Goal: Task Accomplishment & Management: Use online tool/utility

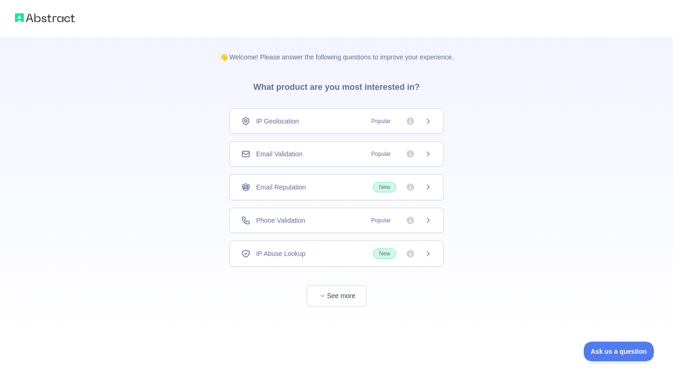
click at [312, 119] on div "IP Geolocation Popular" at bounding box center [336, 120] width 191 height 9
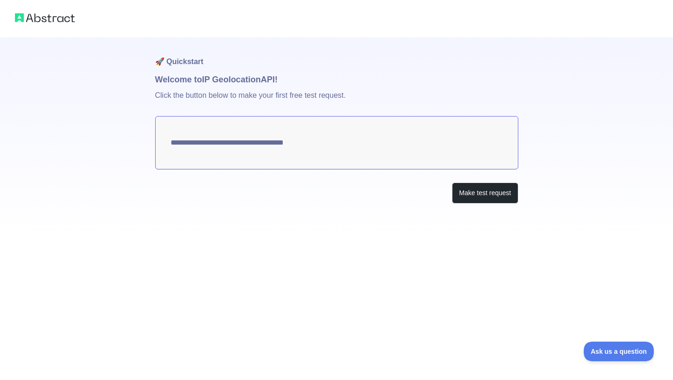
type textarea "**********"
click at [452, 141] on textarea "**********" at bounding box center [336, 142] width 363 height 53
click at [384, 140] on textarea "**********" at bounding box center [336, 142] width 363 height 53
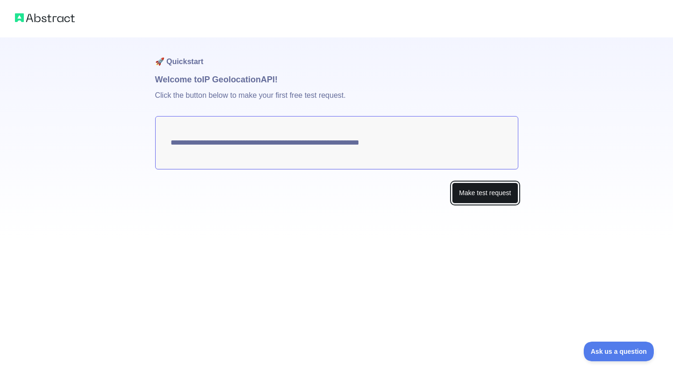
click at [478, 199] on button "Make test request" at bounding box center [485, 192] width 66 height 21
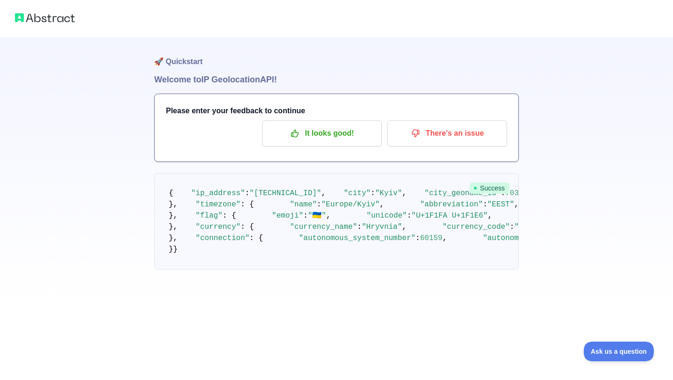
click at [35, 22] on img at bounding box center [45, 17] width 60 height 13
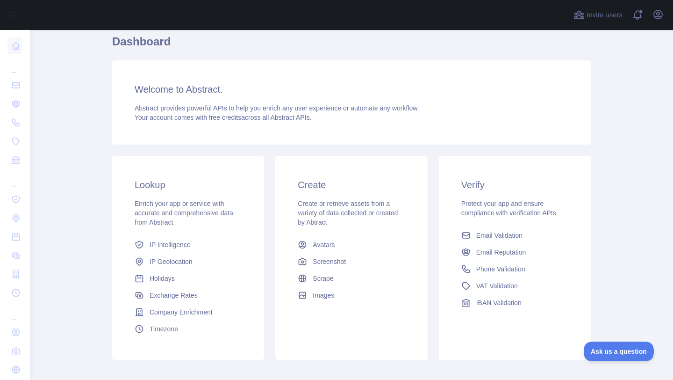
scroll to position [8, 0]
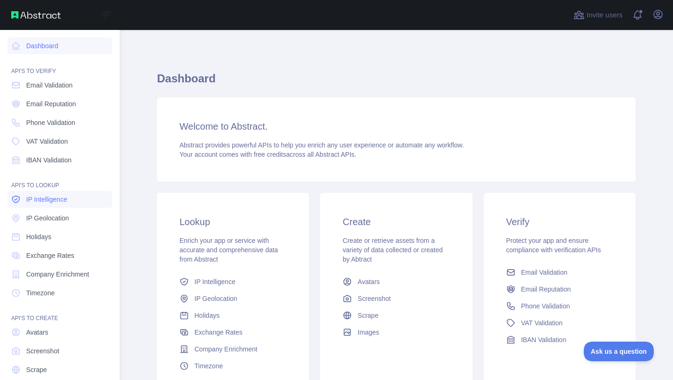
click at [55, 199] on span "IP Intelligence" at bounding box center [46, 198] width 41 height 9
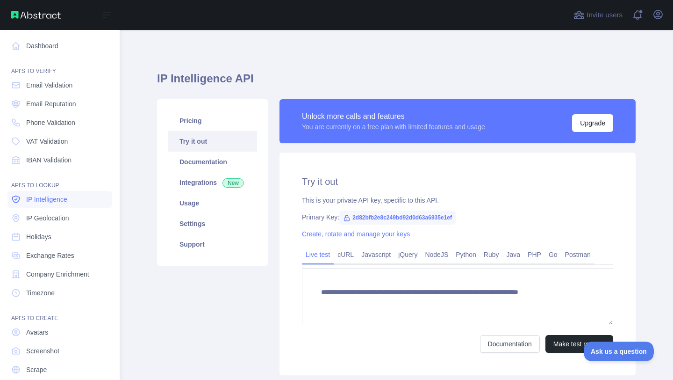
type textarea "**********"
click at [54, 214] on span "IP Geolocation" at bounding box center [47, 217] width 43 height 9
click at [46, 216] on span "IP Geolocation" at bounding box center [47, 217] width 43 height 9
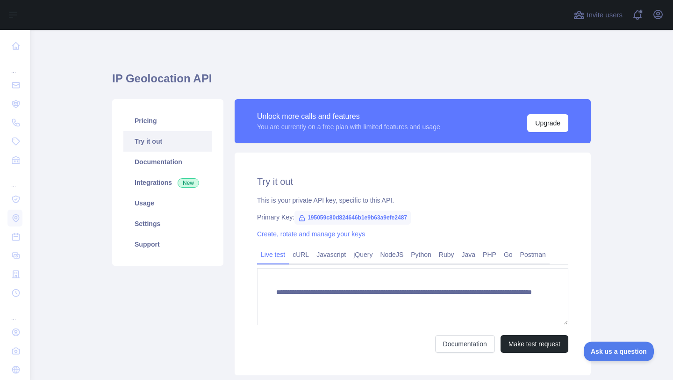
click at [335, 218] on span "195059c80d824646b1e9b63a9efe2487" at bounding box center [352, 217] width 116 height 14
click at [302, 215] on icon at bounding box center [301, 217] width 7 height 7
drag, startPoint x: 422, startPoint y: 216, endPoint x: 308, endPoint y: 215, distance: 114.1
click at [308, 215] on span "195059c80d824646b1e9b63a9efe2487" at bounding box center [352, 217] width 116 height 14
click at [335, 254] on link "Javascript" at bounding box center [331, 254] width 37 height 15
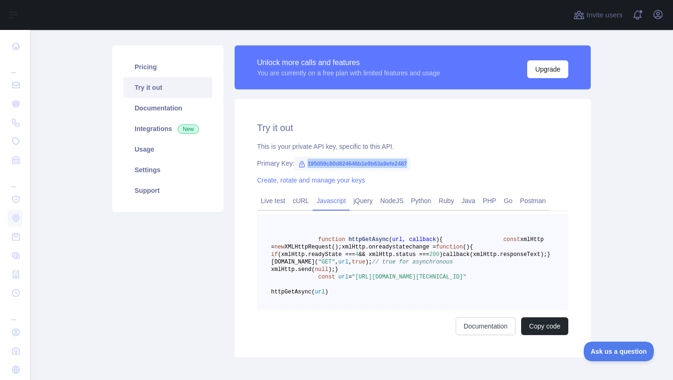
scroll to position [63, 0]
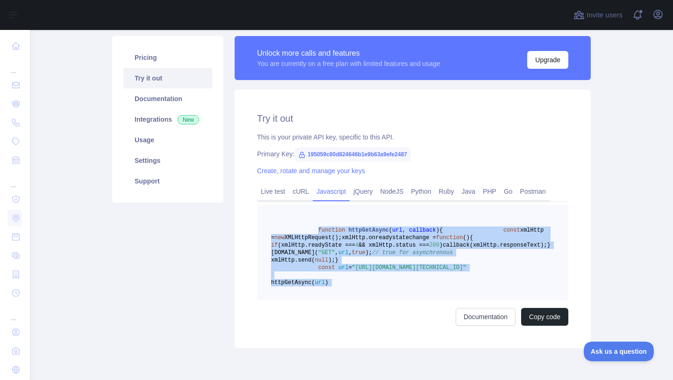
drag, startPoint x: 318, startPoint y: 229, endPoint x: 373, endPoint y: 349, distance: 131.6
click at [373, 325] on div "function httpGetAsync ( url, callback ) { const xmlHttp = new XMLHttpRequest();…" at bounding box center [412, 265] width 311 height 121
copy code "function httpGetAsync ( url, callback ) { const xmlHttp = new XMLHttpRequest();…"
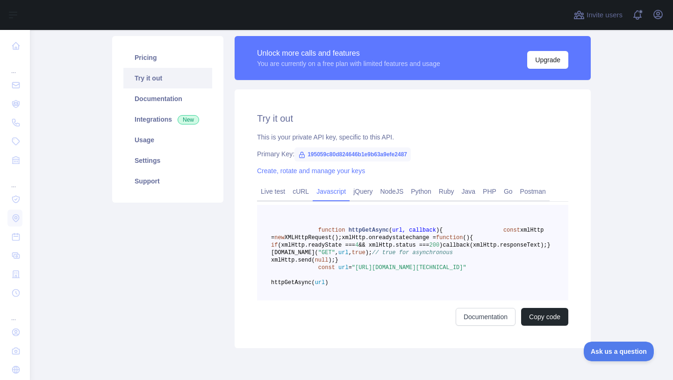
click at [437, 151] on div "Primary Key: 195059c80d824646b1e9b63a9efe2487" at bounding box center [412, 153] width 311 height 9
drag, startPoint x: 421, startPoint y: 155, endPoint x: 308, endPoint y: 153, distance: 112.7
click at [308, 153] on span "195059c80d824646b1e9b63a9efe2487" at bounding box center [352, 154] width 116 height 14
drag, startPoint x: 308, startPoint y: 153, endPoint x: 371, endPoint y: 150, distance: 62.2
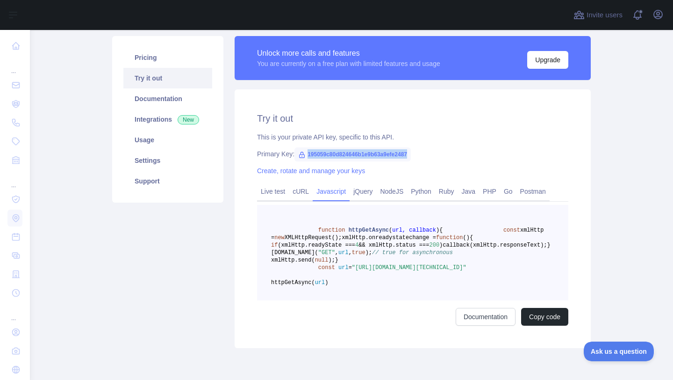
click at [371, 150] on span "195059c80d824646b1e9b63a9efe2487" at bounding box center [352, 154] width 116 height 14
click at [468, 154] on div "Primary Key: 195059c80d824646b1e9b63a9efe2487" at bounding box center [412, 153] width 311 height 9
